Goal: Navigation & Orientation: Find specific page/section

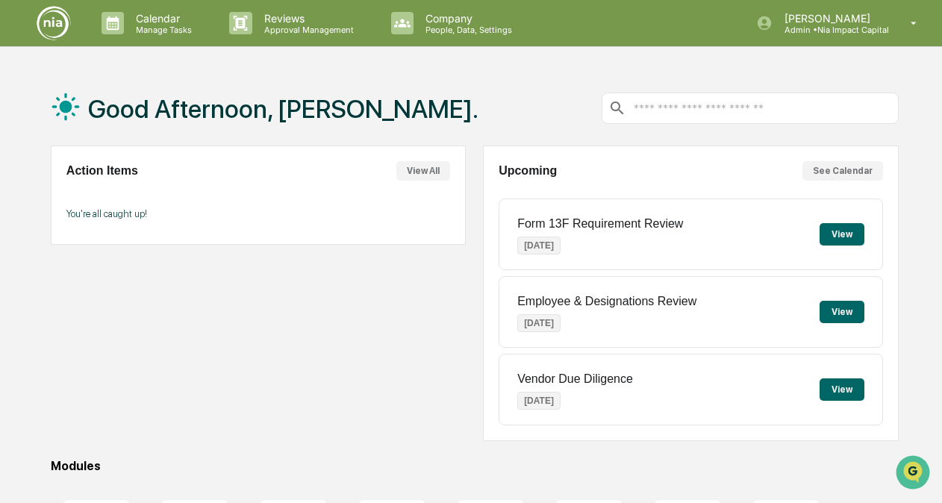
click at [827, 172] on button "See Calendar" at bounding box center [843, 170] width 81 height 19
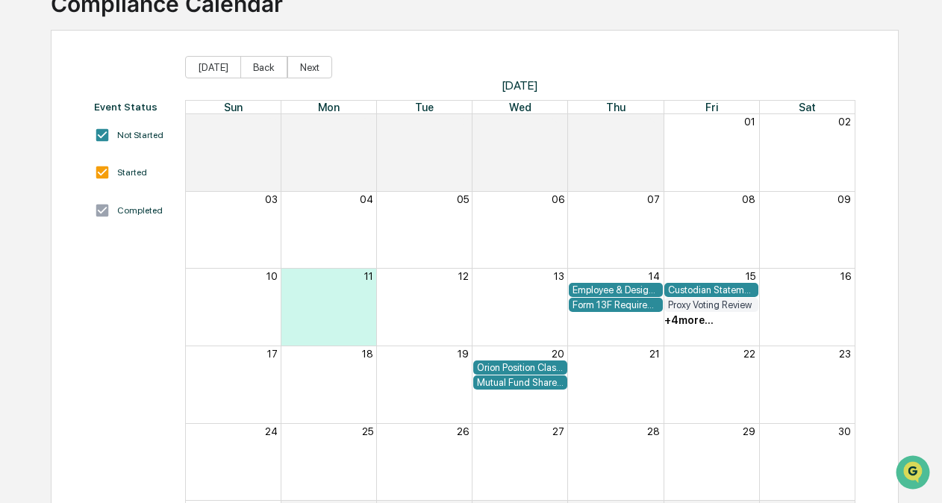
scroll to position [149, 0]
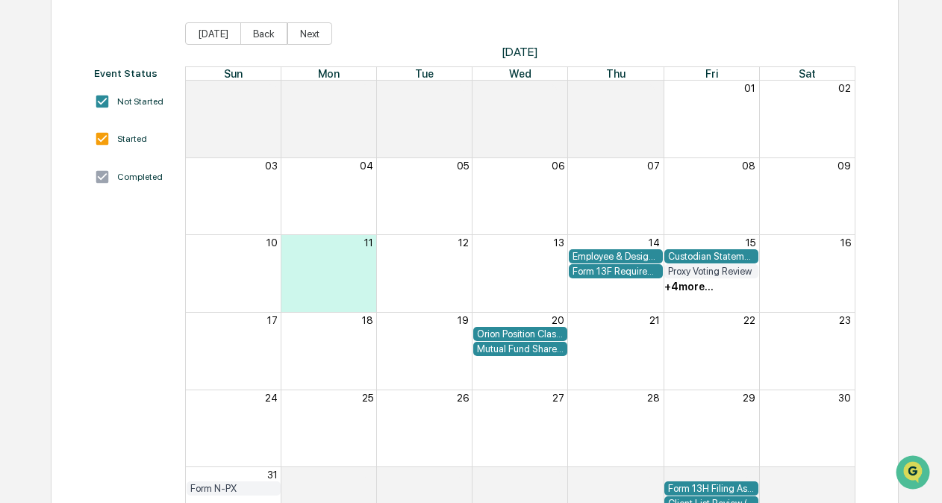
click at [508, 335] on div "Orion Position Classification Review" at bounding box center [520, 334] width 87 height 11
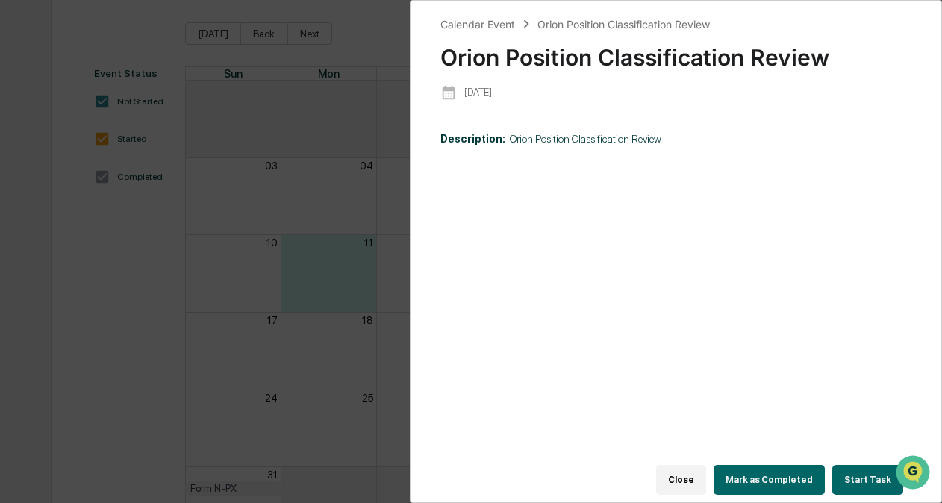
click at [699, 484] on button "Close" at bounding box center [681, 480] width 50 height 30
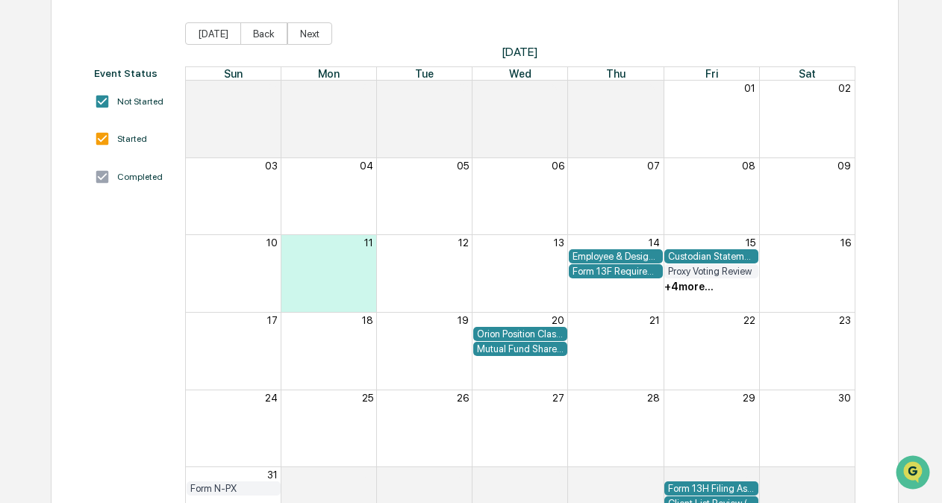
click at [500, 350] on div "Mutual Fund Share Class & Fee Review" at bounding box center [520, 348] width 87 height 11
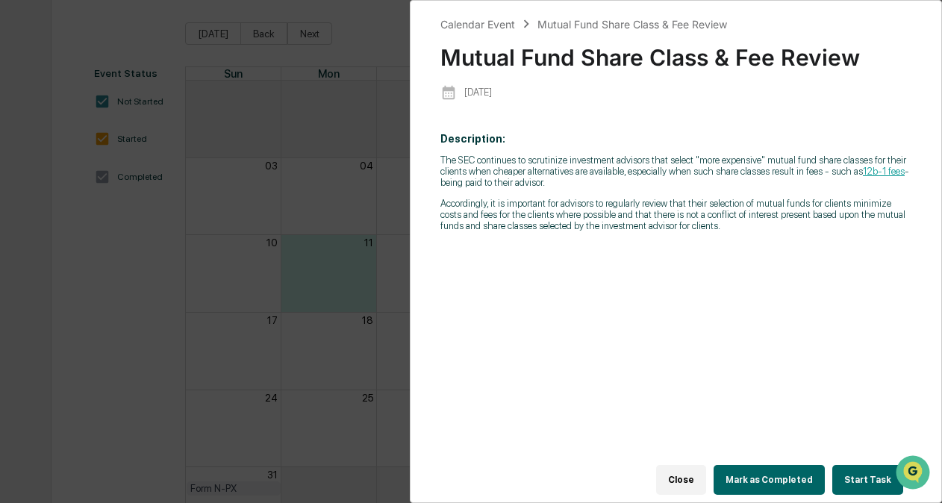
click at [686, 470] on button "Close" at bounding box center [681, 480] width 50 height 30
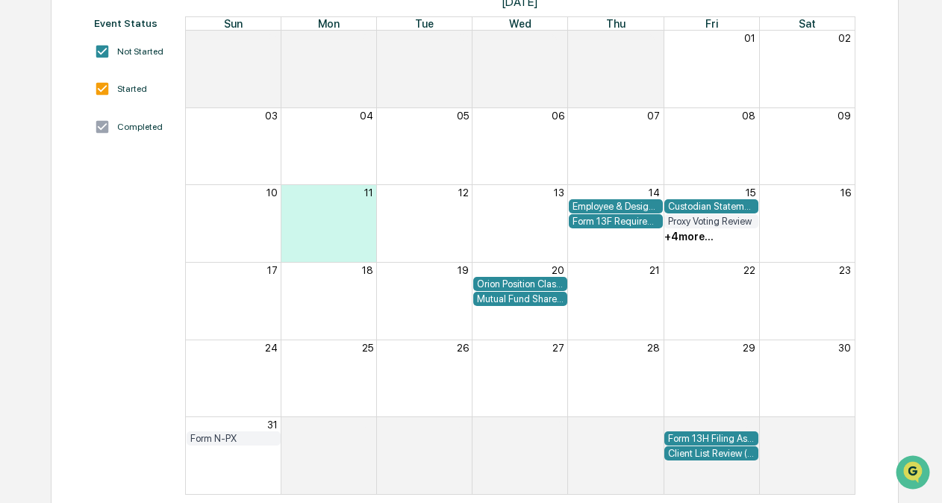
scroll to position [217, 0]
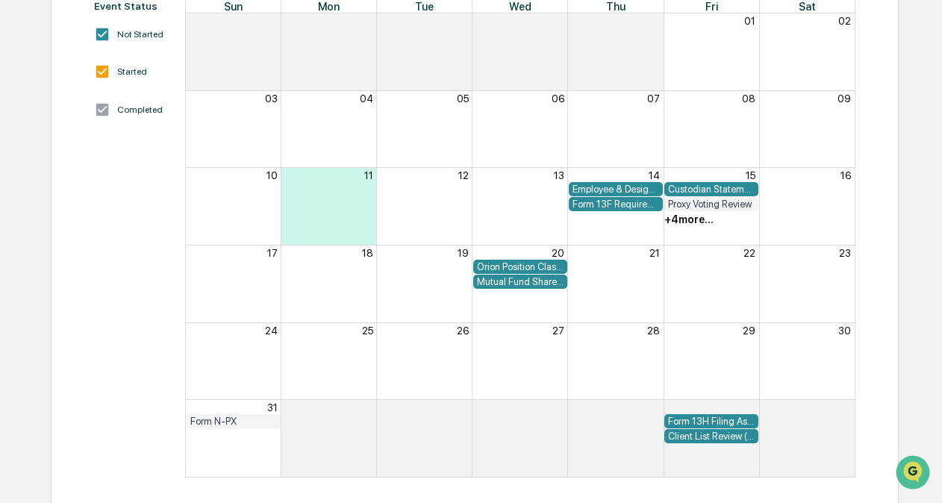
click at [699, 420] on div "Form 13H Filing Assessment" at bounding box center [711, 421] width 87 height 11
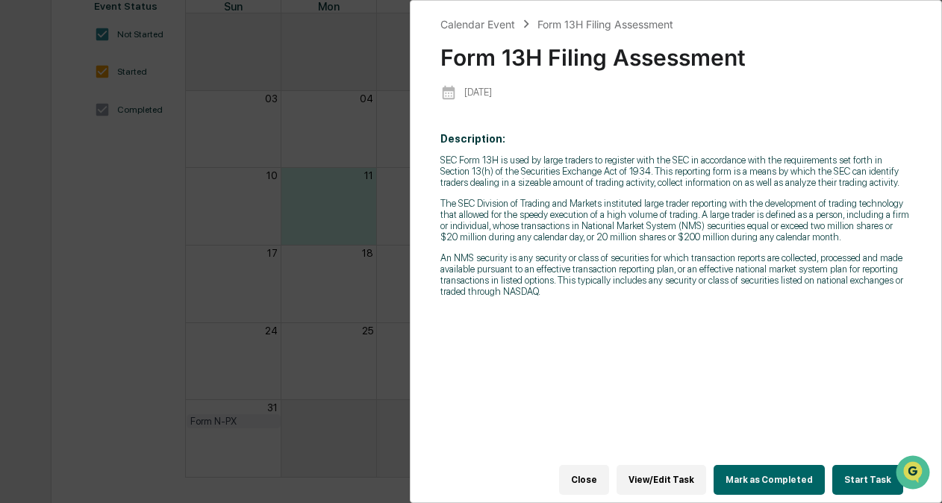
click at [604, 470] on button "Close" at bounding box center [584, 480] width 50 height 30
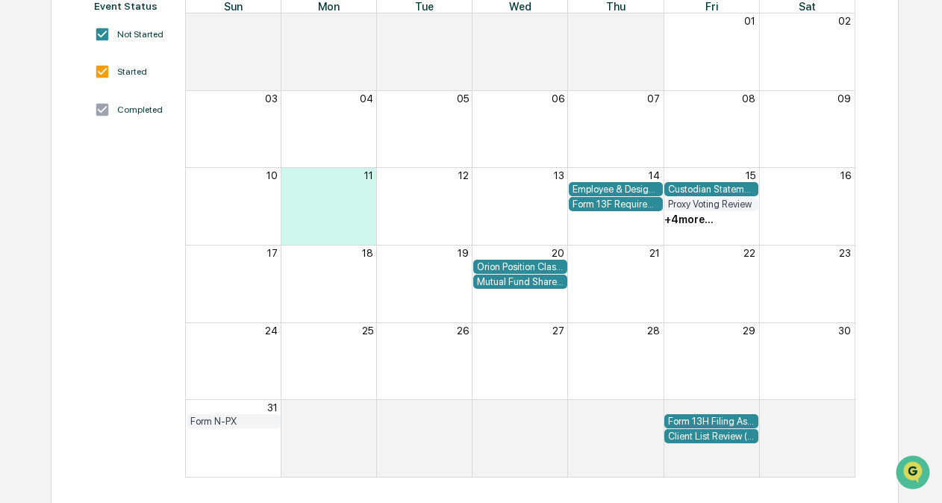
click at [697, 440] on div "Client List Review (New & Terminated)" at bounding box center [711, 436] width 87 height 11
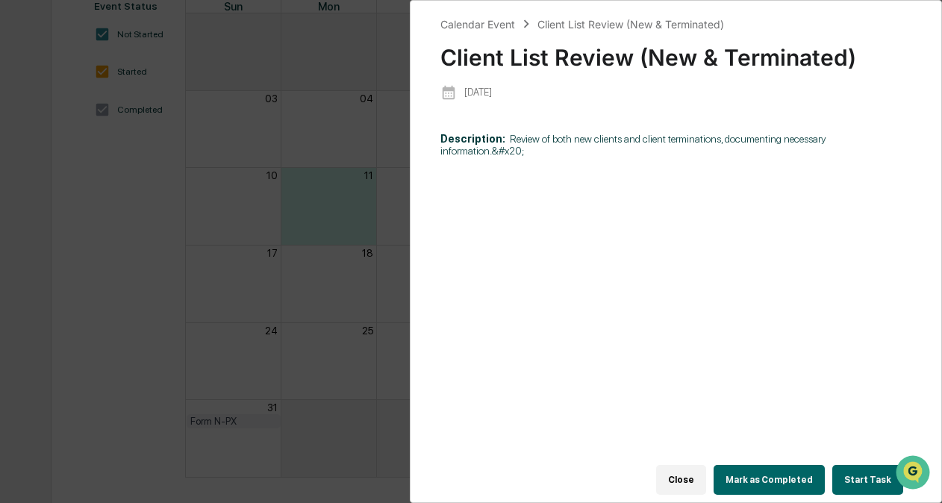
click at [691, 471] on button "Close" at bounding box center [681, 480] width 50 height 30
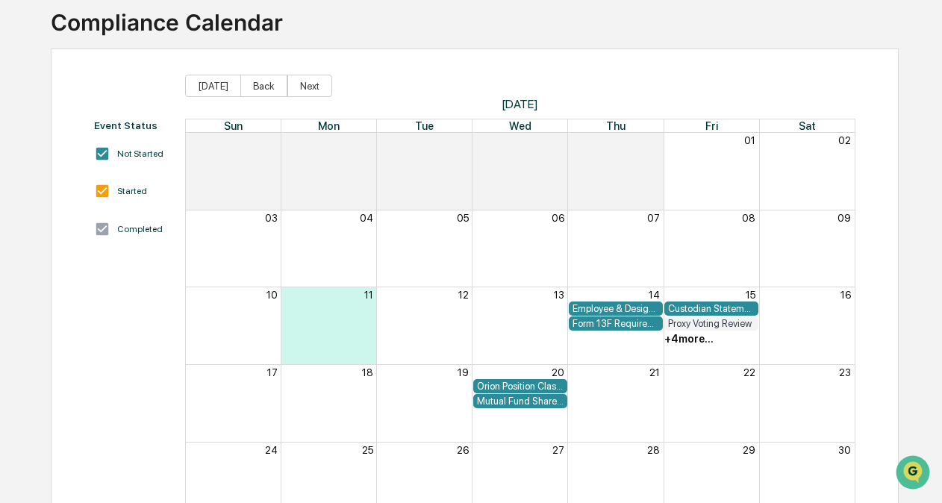
scroll to position [67, 0]
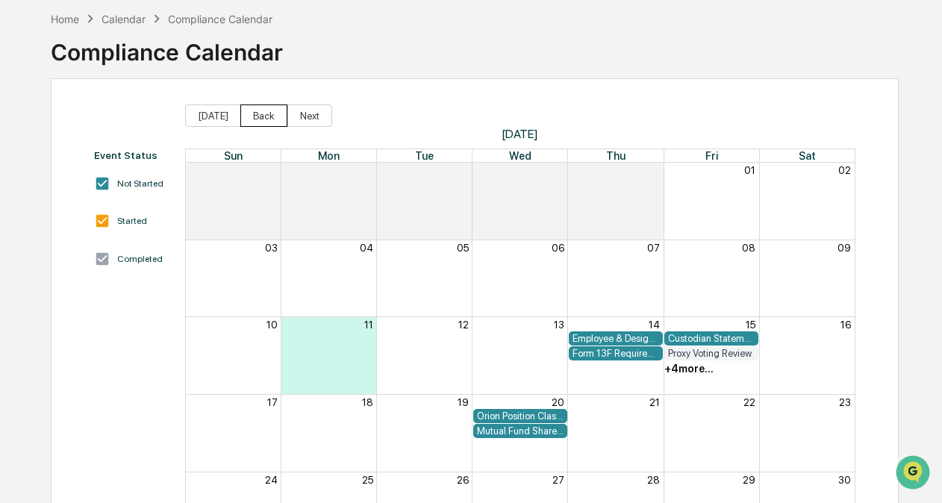
click at [269, 114] on button "Back" at bounding box center [263, 116] width 47 height 22
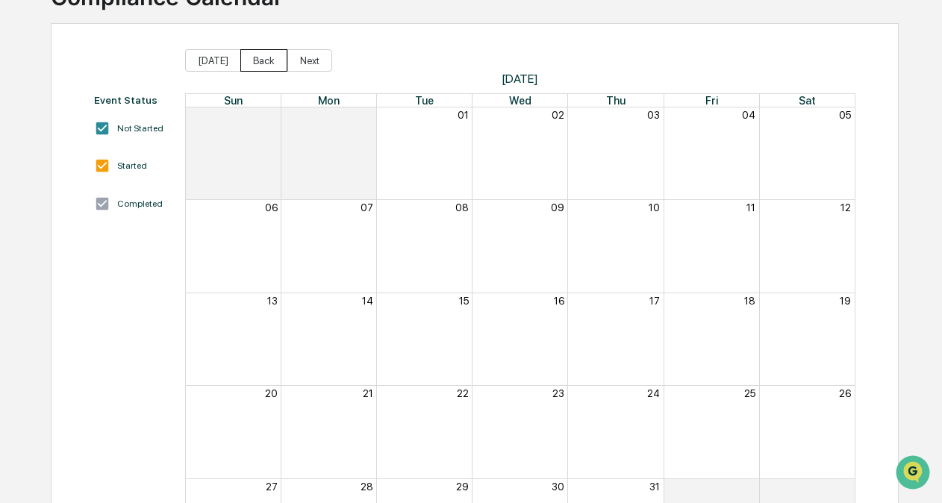
scroll to position [142, 0]
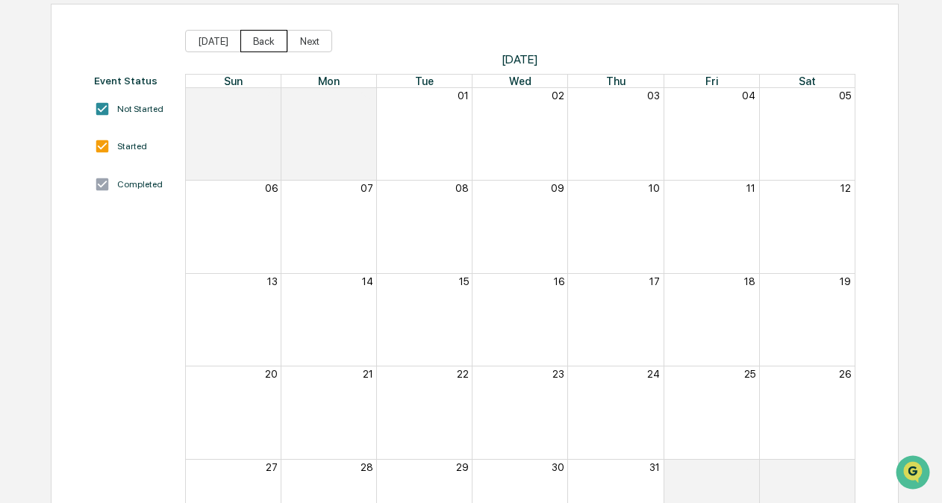
click at [258, 45] on button "Back" at bounding box center [263, 41] width 47 height 22
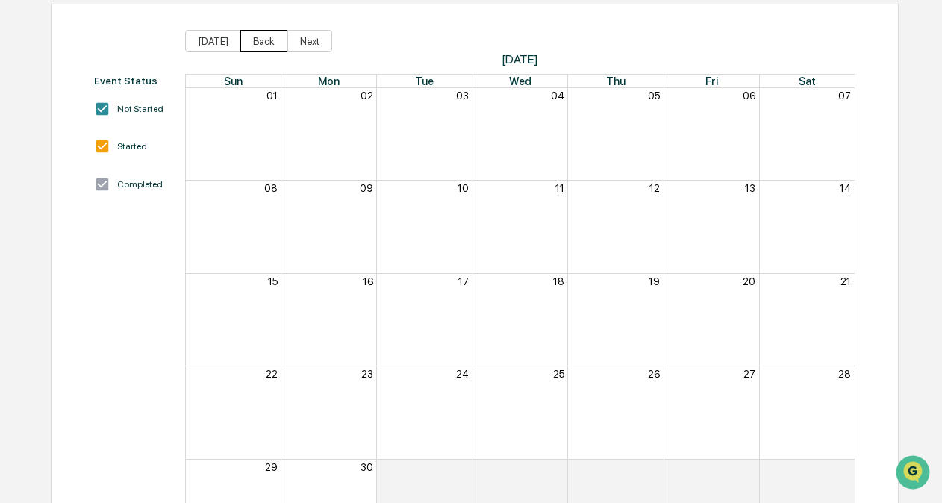
click at [258, 45] on button "Back" at bounding box center [263, 41] width 47 height 22
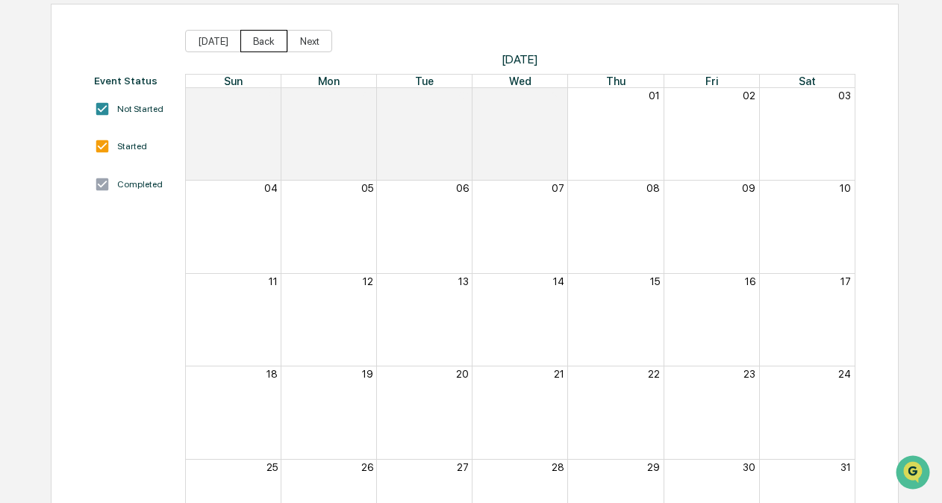
click at [258, 45] on button "Back" at bounding box center [263, 41] width 47 height 22
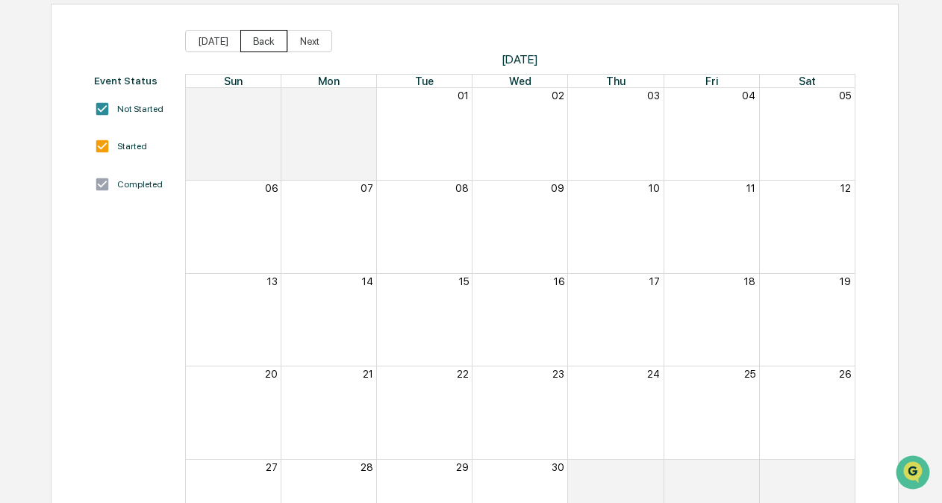
click at [258, 45] on button "Back" at bounding box center [263, 41] width 47 height 22
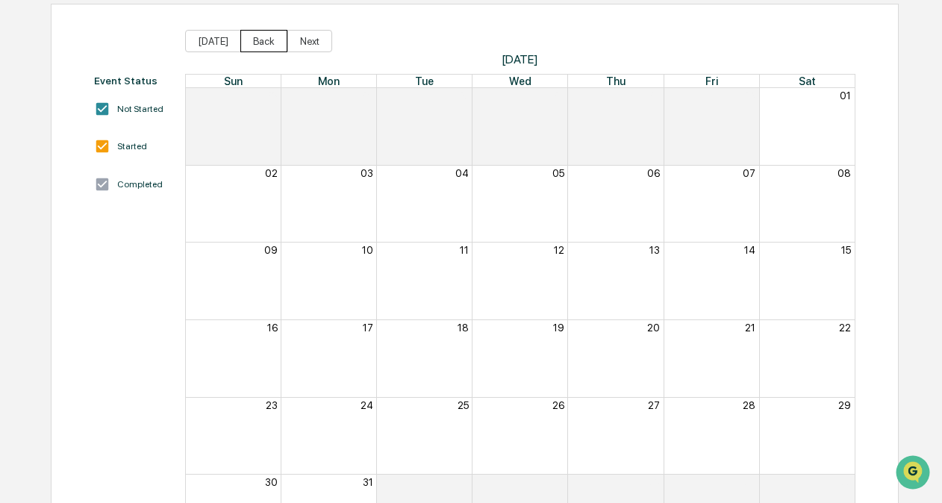
click at [258, 45] on button "Back" at bounding box center [263, 41] width 47 height 22
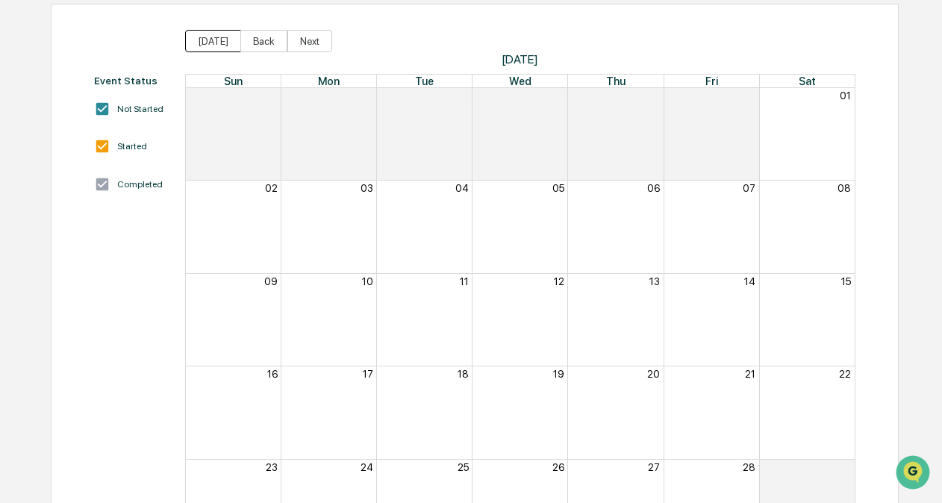
click at [223, 42] on button "[DATE]" at bounding box center [213, 41] width 56 height 22
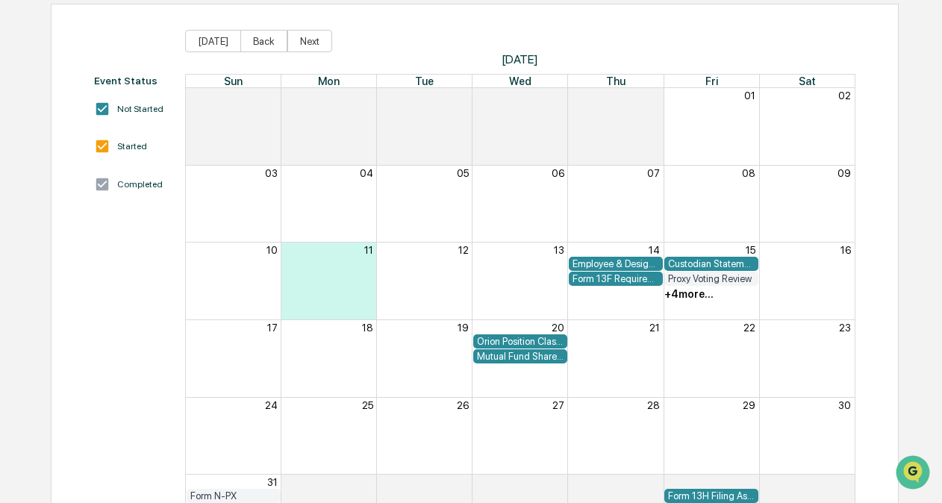
click at [324, 42] on span "[DATE] Back Next" at bounding box center [520, 41] width 671 height 22
click at [318, 43] on button "Next" at bounding box center [309, 41] width 45 height 22
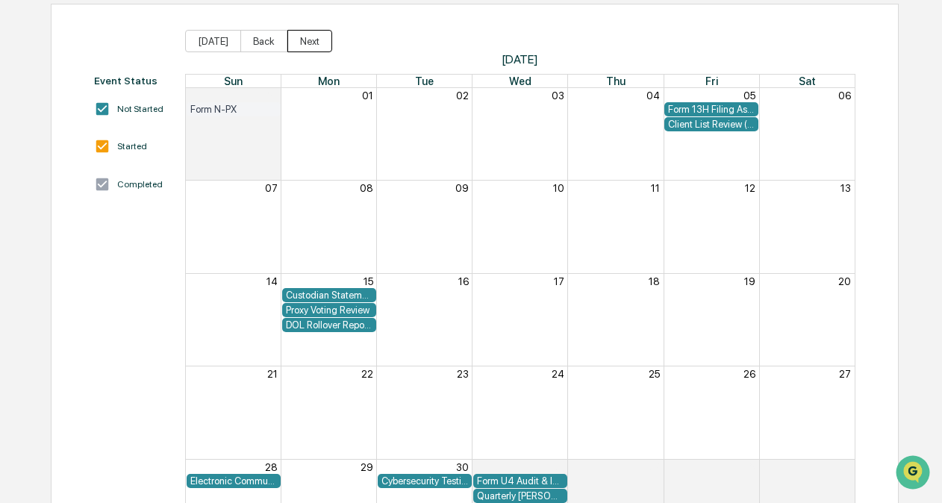
click at [314, 37] on button "Next" at bounding box center [309, 41] width 45 height 22
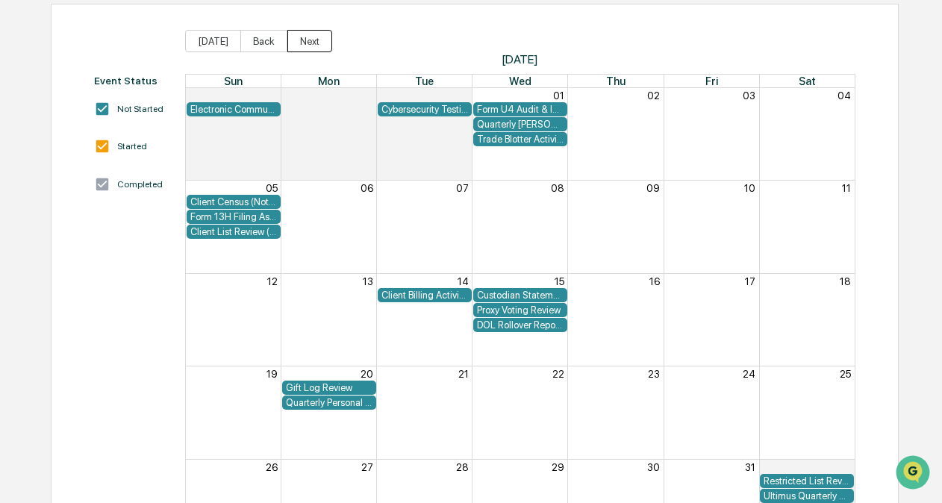
click at [314, 37] on button "Next" at bounding box center [309, 41] width 45 height 22
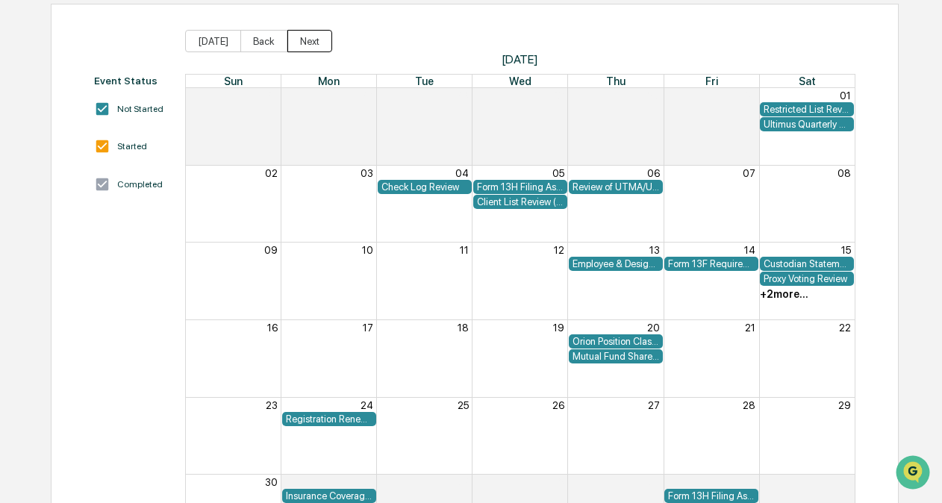
click at [314, 37] on button "Next" at bounding box center [309, 41] width 45 height 22
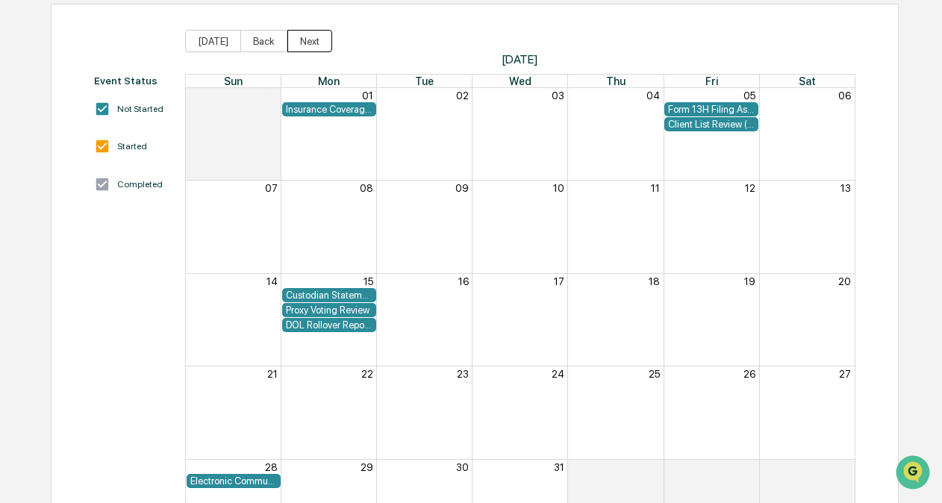
click at [314, 37] on button "Next" at bounding box center [309, 41] width 45 height 22
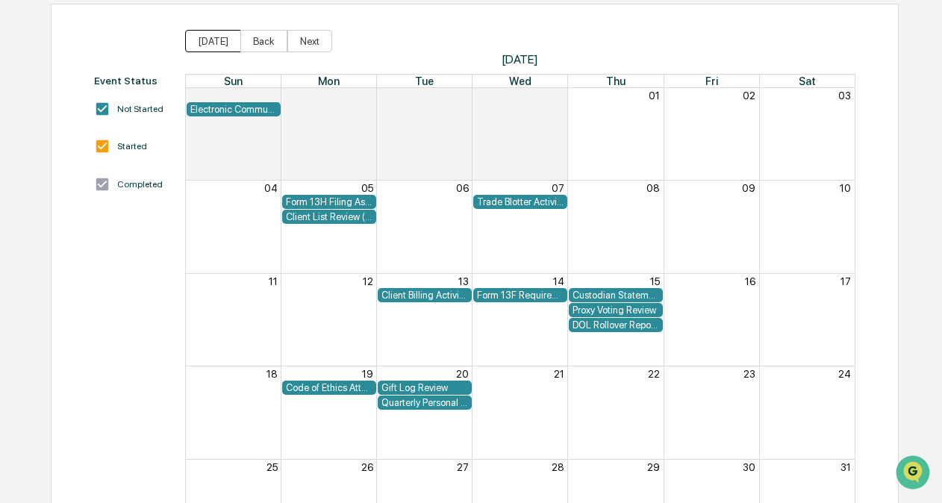
click at [226, 41] on button "[DATE]" at bounding box center [213, 41] width 56 height 22
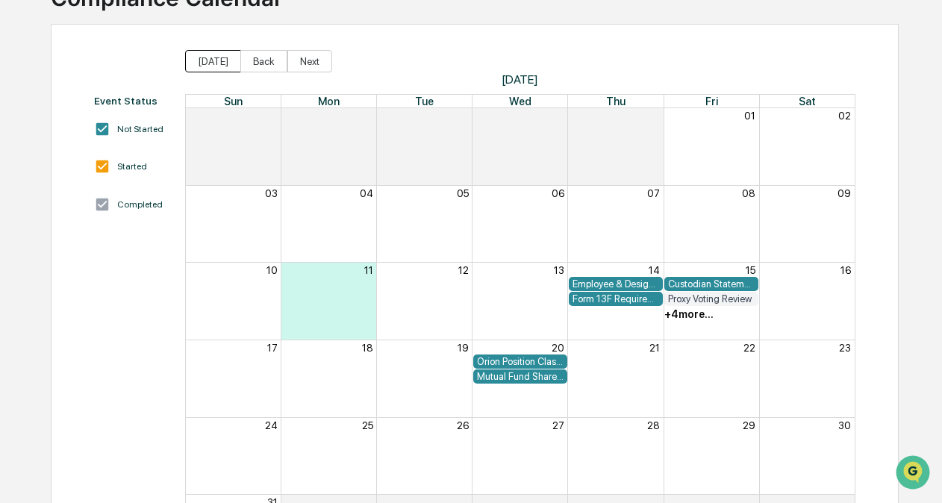
scroll to position [0, 0]
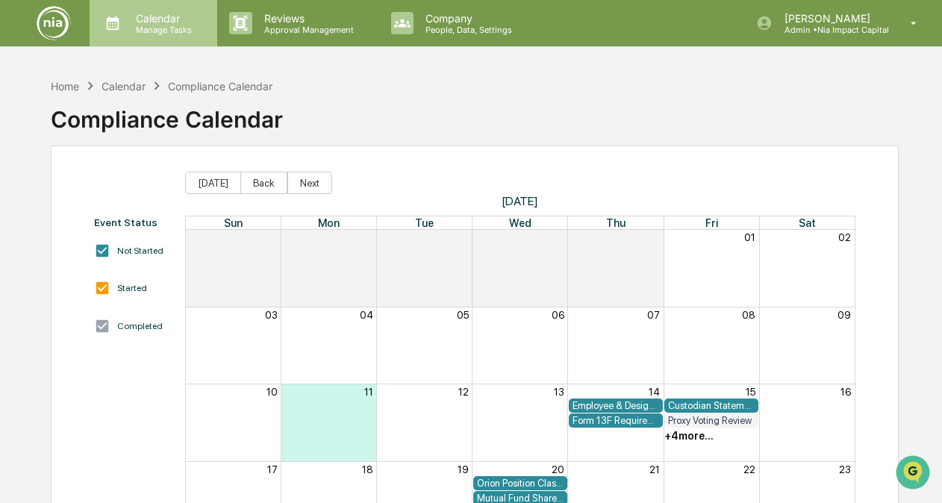
click at [169, 34] on div "Calendar Manage Tasks" at bounding box center [152, 23] width 113 height 23
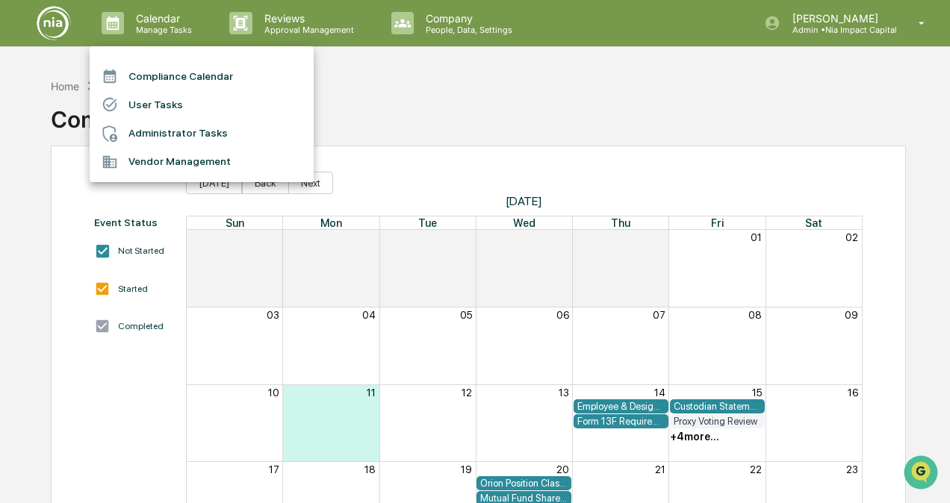
click at [175, 108] on li "User Tasks" at bounding box center [202, 104] width 224 height 28
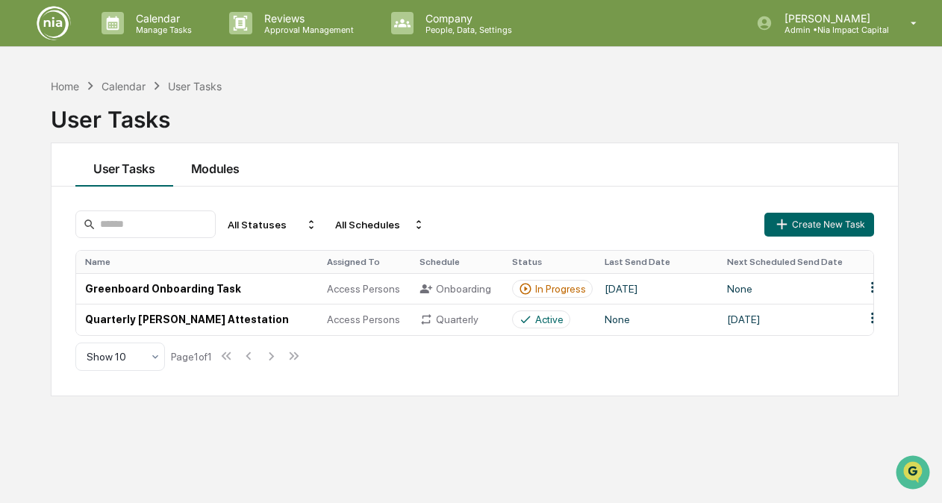
click at [234, 174] on button "Modules" at bounding box center [215, 164] width 84 height 43
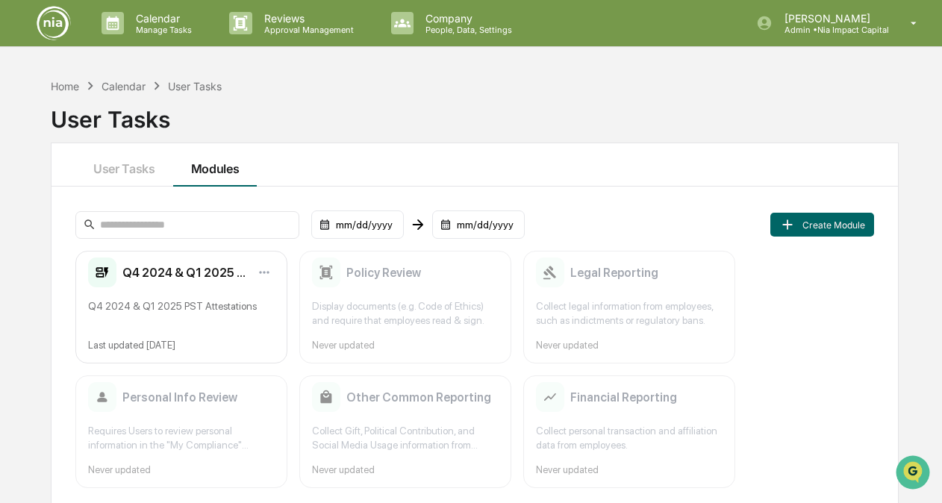
scroll to position [70, 0]
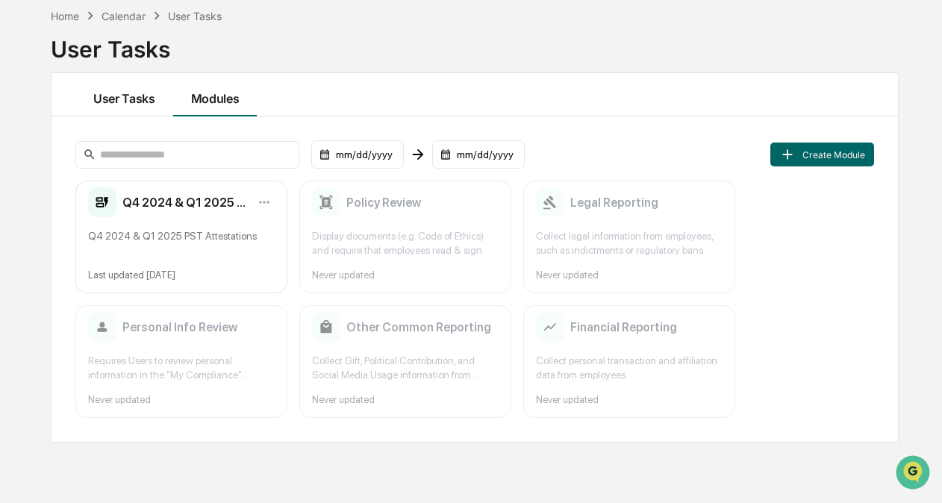
click at [137, 96] on button "User Tasks" at bounding box center [124, 94] width 98 height 43
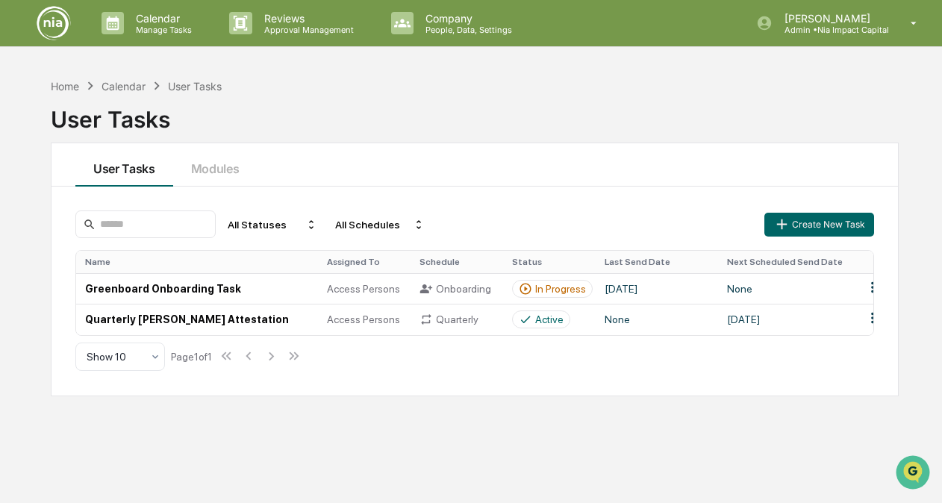
click at [136, 88] on div "Calendar" at bounding box center [124, 86] width 44 height 13
click at [69, 88] on div "Home" at bounding box center [65, 86] width 28 height 13
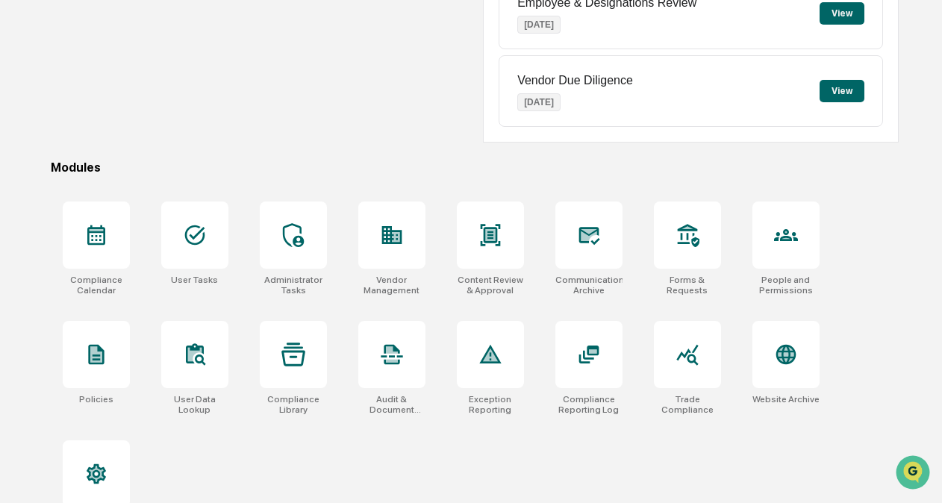
scroll to position [337, 0]
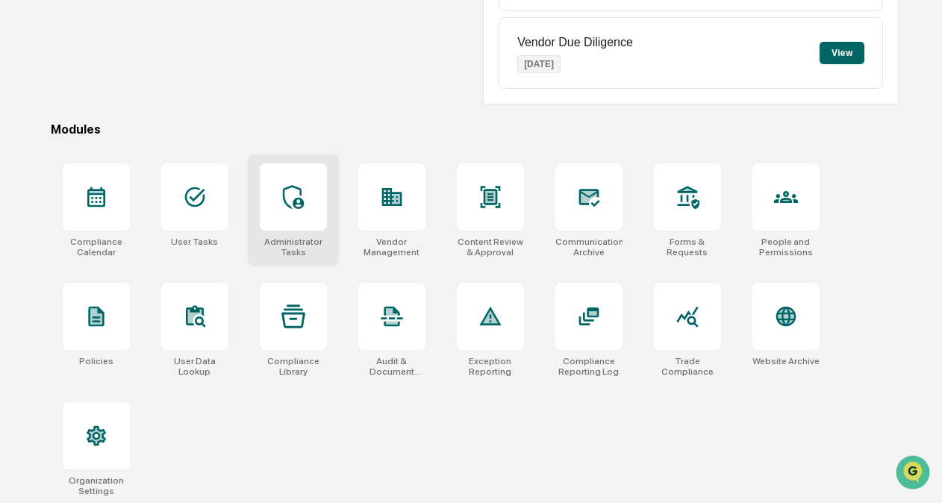
click at [273, 215] on div at bounding box center [293, 197] width 67 height 67
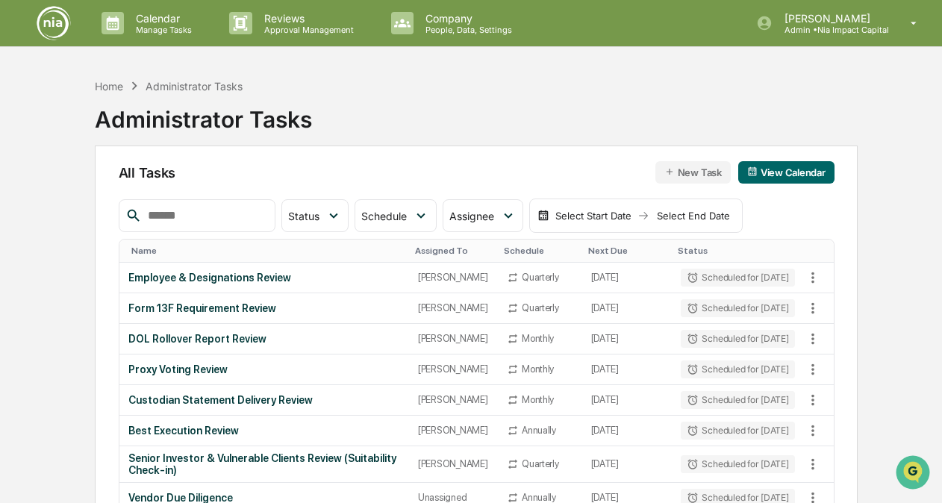
click at [599, 257] on th "Next Due" at bounding box center [627, 251] width 90 height 23
click at [784, 173] on button "View Calendar" at bounding box center [786, 172] width 96 height 22
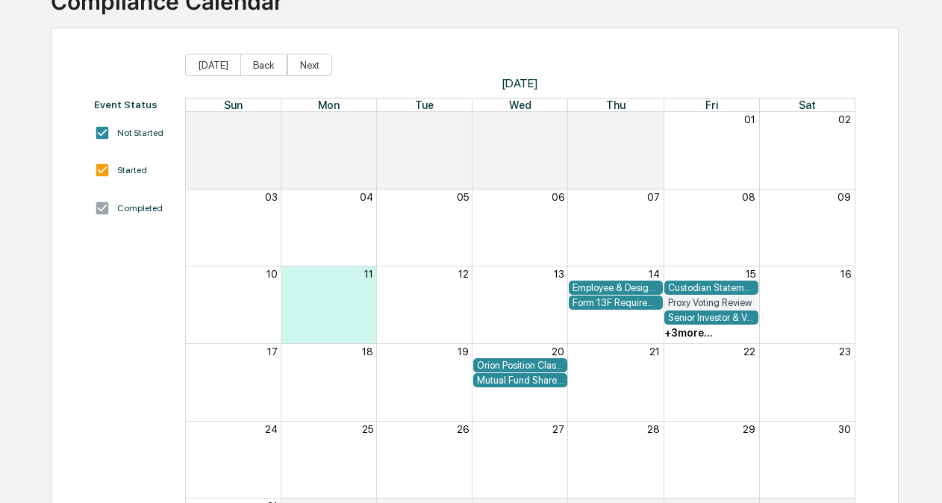
scroll to position [149, 0]
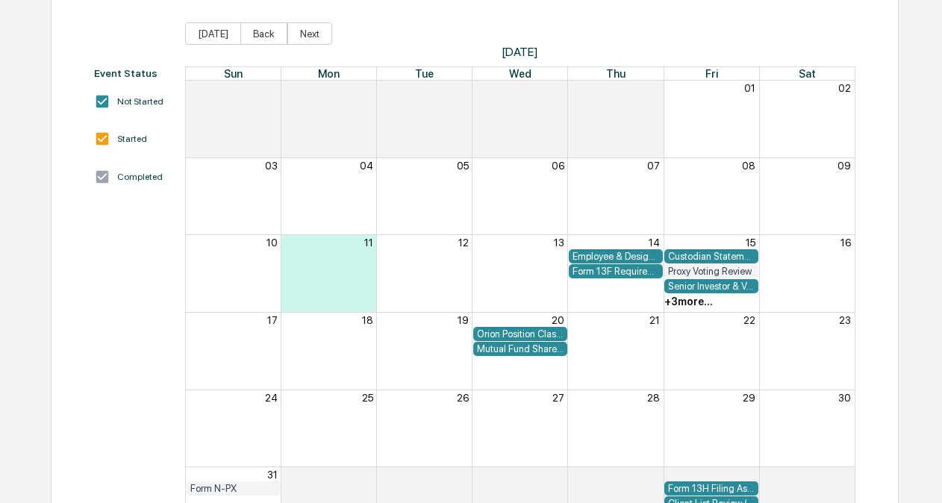
click at [688, 304] on div "+ 3 more..." at bounding box center [689, 302] width 49 height 12
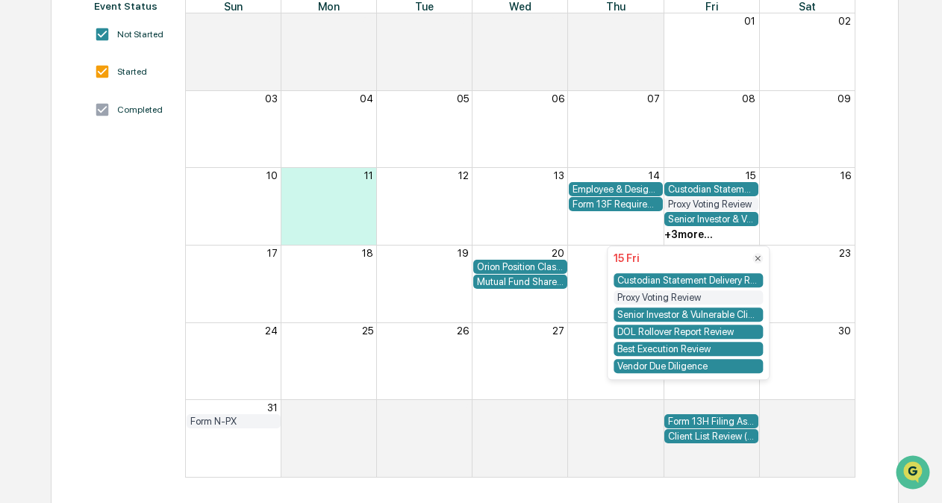
scroll to position [0, 0]
click at [756, 260] on icon at bounding box center [758, 258] width 5 height 5
